Goal: Task Accomplishment & Management: Manage account settings

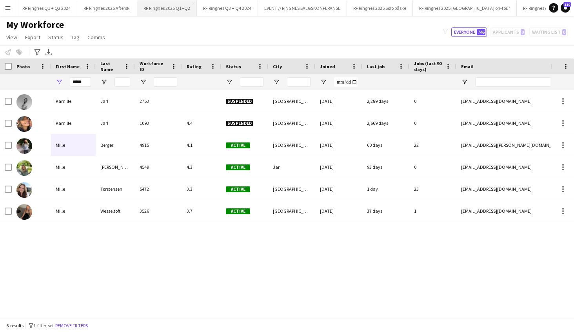
click at [183, 9] on button "RF Ringnes 2025 Q1+Q2 Close" at bounding box center [167, 7] width 60 height 15
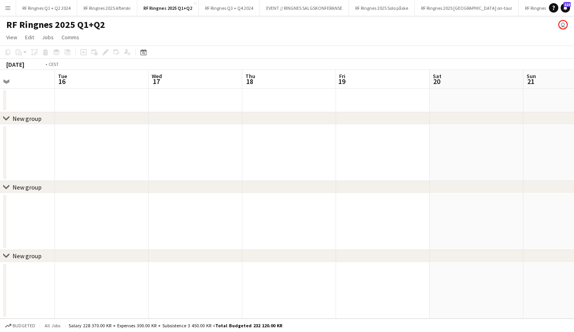
scroll to position [0, 226]
click at [193, 141] on app-date-cell at bounding box center [196, 153] width 94 height 56
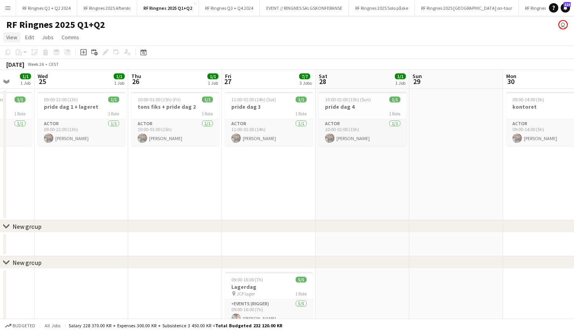
scroll to position [0, 245]
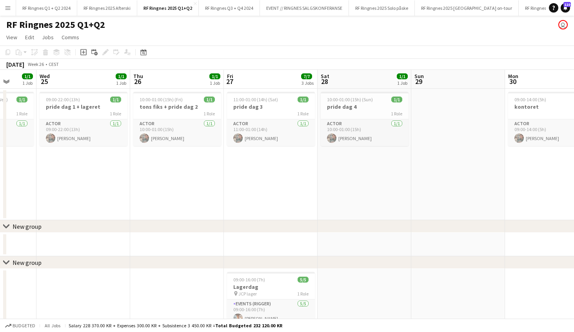
click at [12, 8] on button "Menu" at bounding box center [8, 8] width 16 height 16
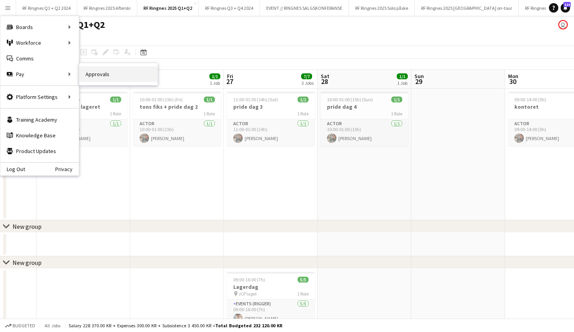
click at [93, 77] on link "Approvals" at bounding box center [118, 74] width 78 height 16
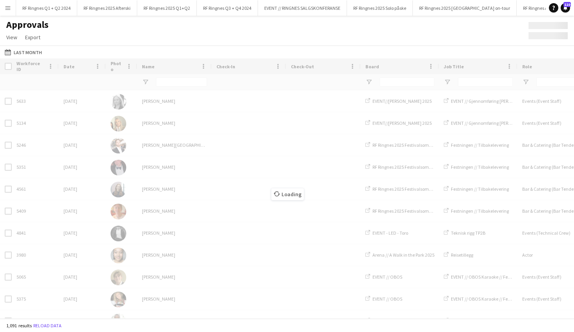
click at [7, 8] on app-icon "Menu" at bounding box center [8, 8] width 6 height 6
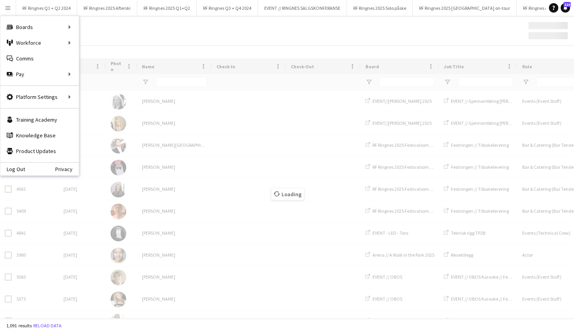
click at [190, 40] on div "Approvals View Customise view Customise filters Reset Filters Reset View Reset …" at bounding box center [287, 32] width 574 height 27
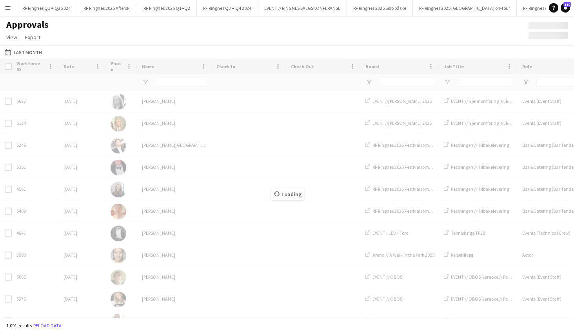
click at [264, 163] on div "Loading" at bounding box center [287, 188] width 574 height 260
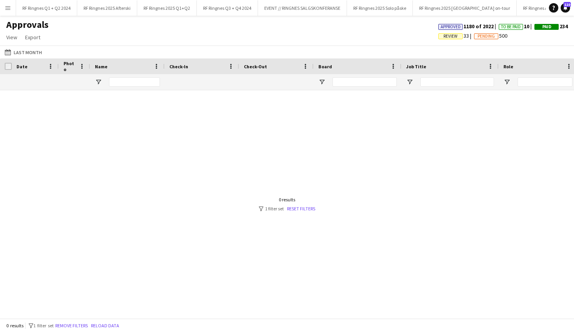
click at [131, 87] on div at bounding box center [134, 82] width 51 height 16
click at [137, 82] on input "Name Filter Input" at bounding box center [134, 81] width 51 height 9
click at [12, 51] on app-icon "Last Month" at bounding box center [9, 52] width 9 height 6
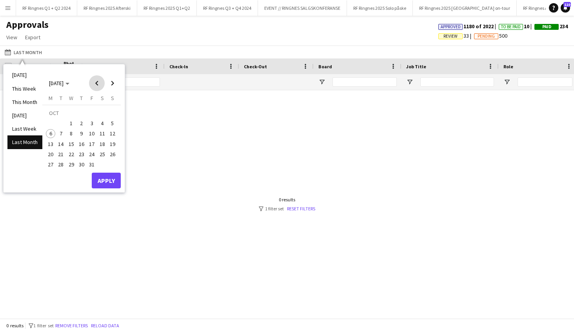
click at [95, 82] on span "Previous month" at bounding box center [97, 83] width 16 height 16
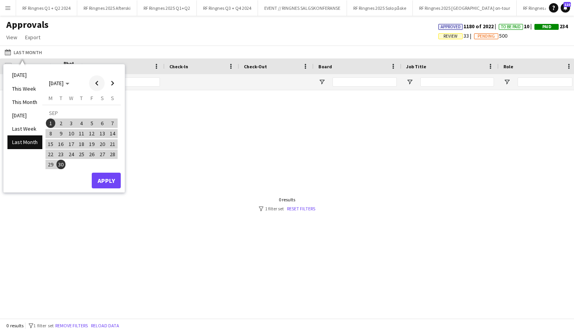
click at [95, 82] on span "Previous month" at bounding box center [97, 83] width 16 height 16
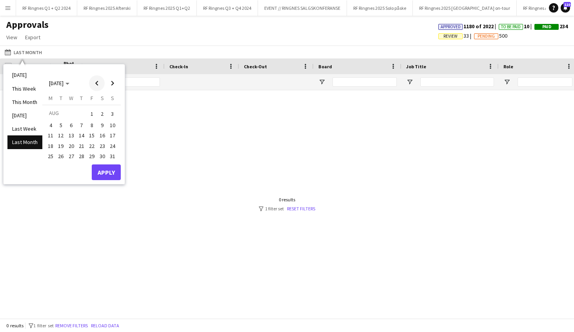
click at [95, 82] on span "Previous month" at bounding box center [97, 83] width 16 height 16
click at [60, 124] on span "1" at bounding box center [61, 123] width 9 height 9
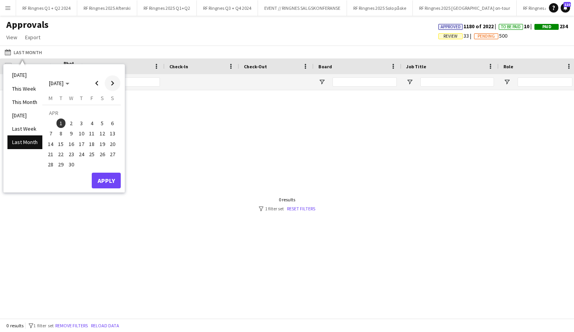
drag, startPoint x: 115, startPoint y: 82, endPoint x: 113, endPoint y: 90, distance: 8.2
click at [115, 82] on span "Next month" at bounding box center [113, 83] width 16 height 16
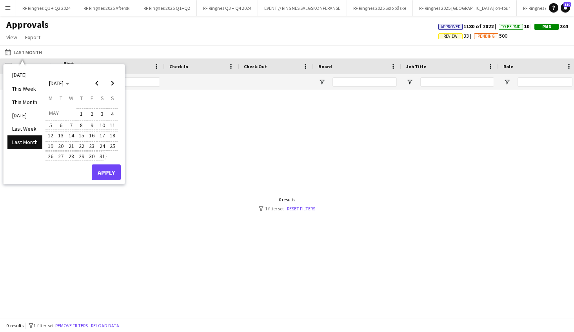
click at [104, 155] on span "31" at bounding box center [102, 155] width 9 height 9
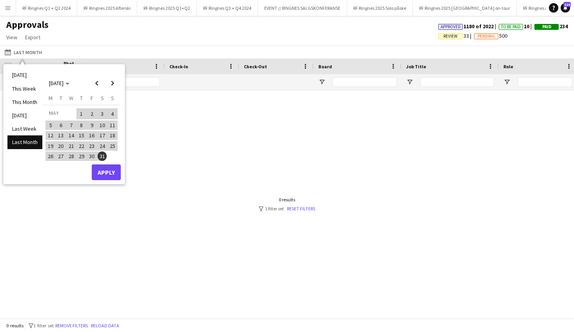
click at [105, 171] on button "Apply" at bounding box center [106, 172] width 29 height 16
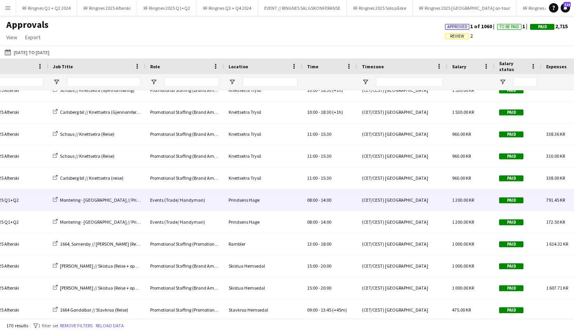
click at [91, 204] on div "Montering - [GEOGRAPHIC_DATA] // Prindsens [PERSON_NAME]" at bounding box center [96, 200] width 97 height 22
click at [96, 197] on span "Montering - [GEOGRAPHIC_DATA] // Prindsens [PERSON_NAME]" at bounding box center [111, 200] width 102 height 6
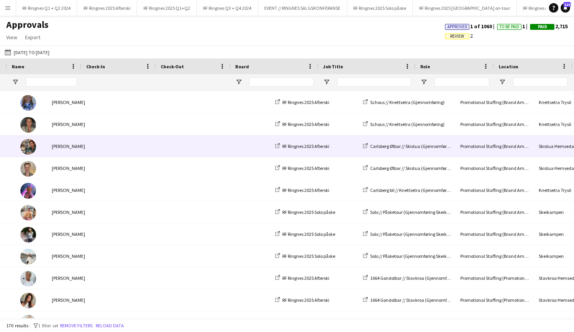
scroll to position [0, -16]
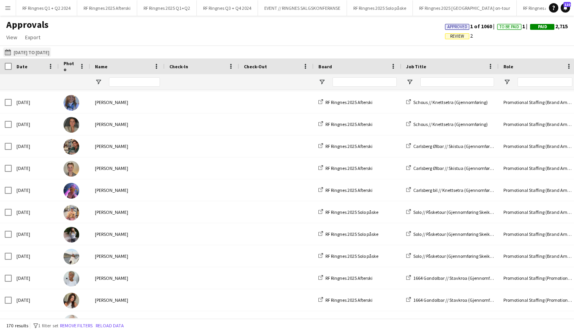
click at [36, 50] on button "Last Month 01-04-2025 to 31-05-2025" at bounding box center [27, 51] width 48 height 9
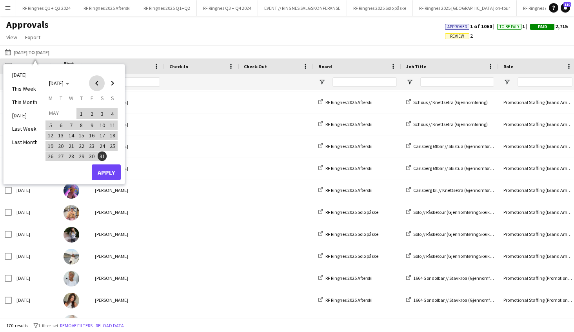
click at [98, 83] on span "Previous month" at bounding box center [97, 83] width 16 height 16
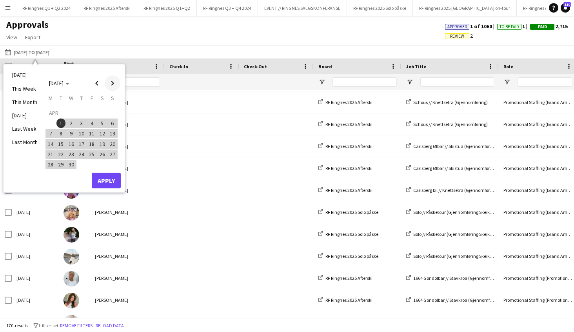
click at [112, 83] on span "Next month" at bounding box center [113, 83] width 16 height 16
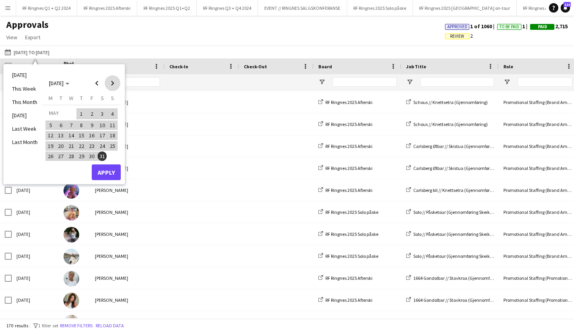
click at [112, 83] on span "Next month" at bounding box center [113, 83] width 16 height 16
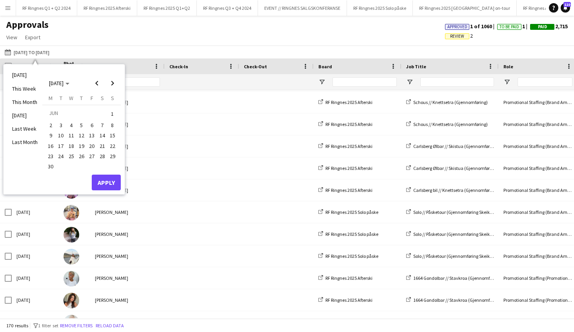
click at [73, 144] on span "18" at bounding box center [71, 145] width 9 height 9
click at [105, 180] on button "Apply" at bounding box center [106, 183] width 29 height 16
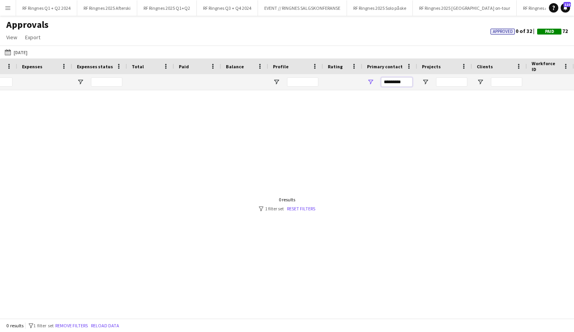
drag, startPoint x: 397, startPoint y: 82, endPoint x: 337, endPoint y: 79, distance: 60.1
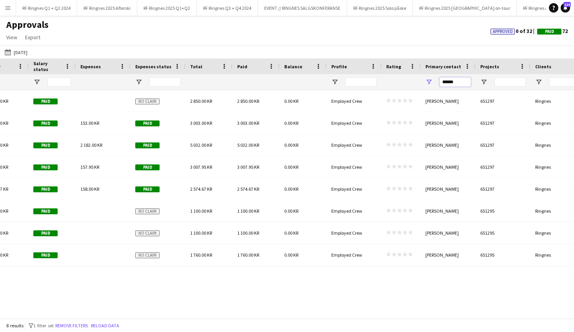
type input "******"
drag, startPoint x: 257, startPoint y: 299, endPoint x: 260, endPoint y: 288, distance: 11.2
click at [257, 299] on div "(CET/CEST) Belgrade 2 850.00 KR Paid No claim 2 850.00 KR 2 850.00 KR 0.00 KR E…" at bounding box center [287, 204] width 574 height 228
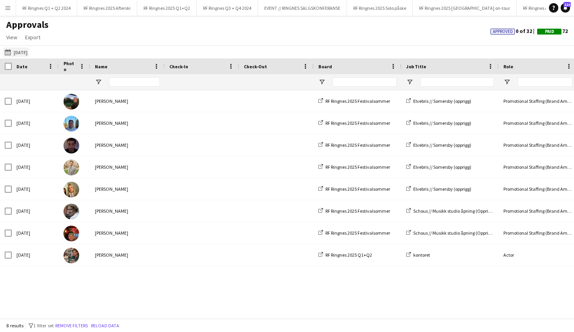
click at [19, 50] on button "Last Month 18-06-2025" at bounding box center [16, 51] width 26 height 9
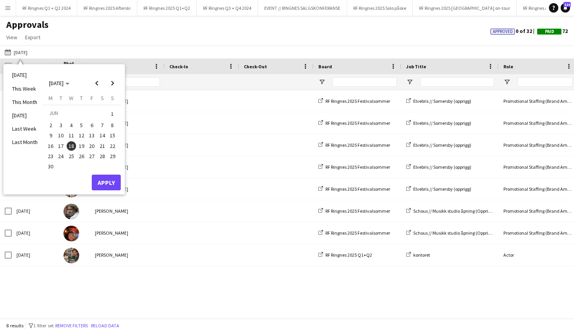
click at [91, 143] on span "20" at bounding box center [91, 145] width 9 height 9
click at [113, 179] on button "Apply" at bounding box center [106, 183] width 29 height 16
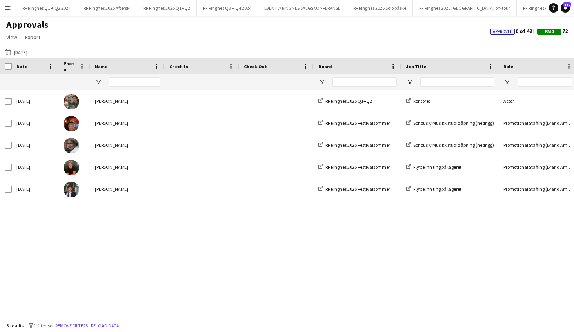
scroll to position [0, 0]
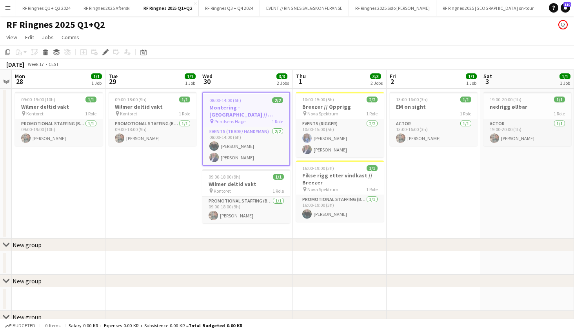
click at [248, 117] on h3 "Montering - [GEOGRAPHIC_DATA] // Prindsens [PERSON_NAME]" at bounding box center [246, 111] width 86 height 14
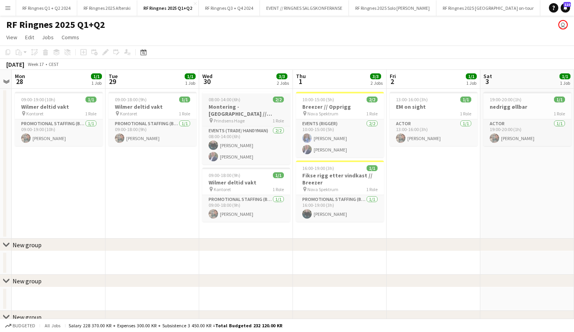
click at [244, 111] on h3 "Montering - [GEOGRAPHIC_DATA] // Prindsens [PERSON_NAME]" at bounding box center [246, 110] width 88 height 14
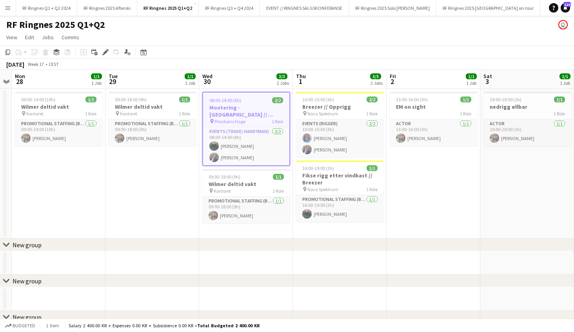
drag, startPoint x: 106, startPoint y: 53, endPoint x: 112, endPoint y: 54, distance: 6.0
click at [107, 53] on icon "Edit" at bounding box center [105, 52] width 6 height 6
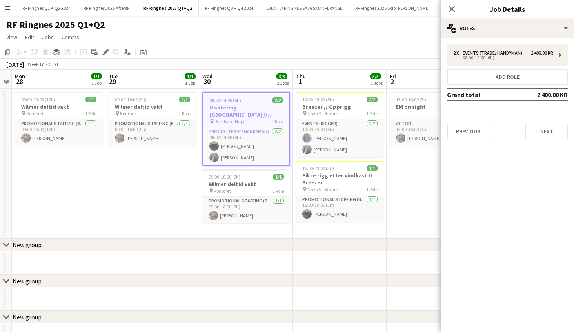
click at [469, 127] on button "Previous" at bounding box center [468, 132] width 42 height 16
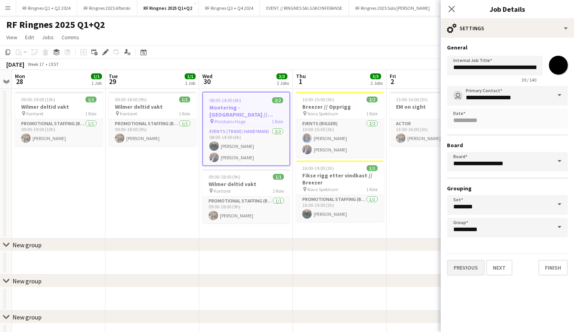
click at [466, 268] on button "Previous" at bounding box center [466, 268] width 38 height 16
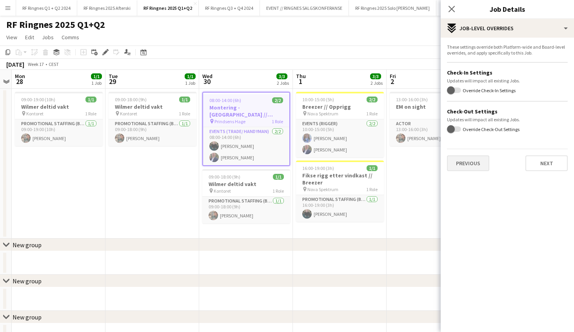
click at [468, 162] on button "Previous" at bounding box center [468, 163] width 42 height 16
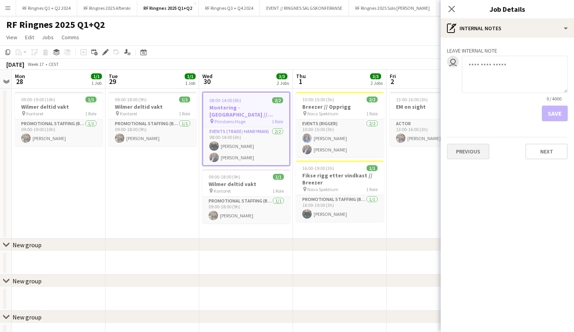
click at [475, 148] on button "Previous" at bounding box center [468, 152] width 42 height 16
